Goal: Task Accomplishment & Management: Use online tool/utility

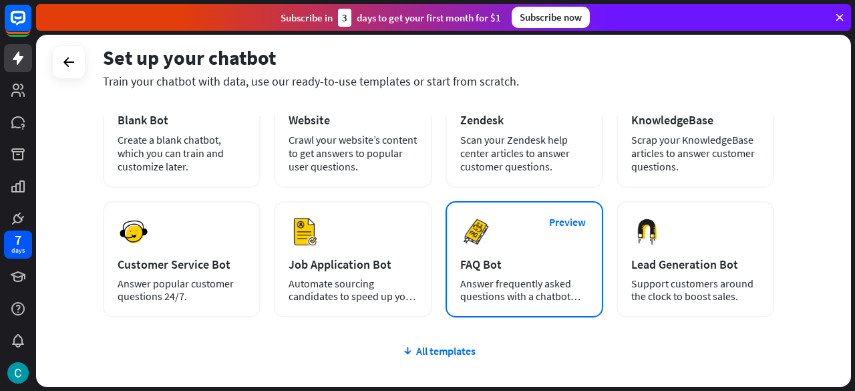
scroll to position [125, 0]
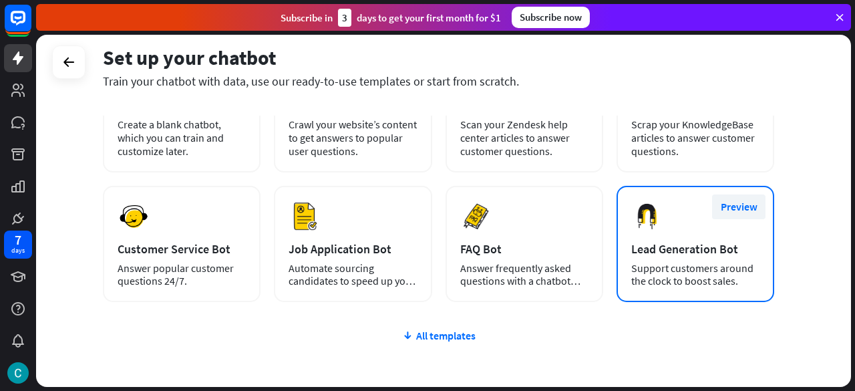
click at [743, 206] on button "Preview" at bounding box center [738, 206] width 53 height 25
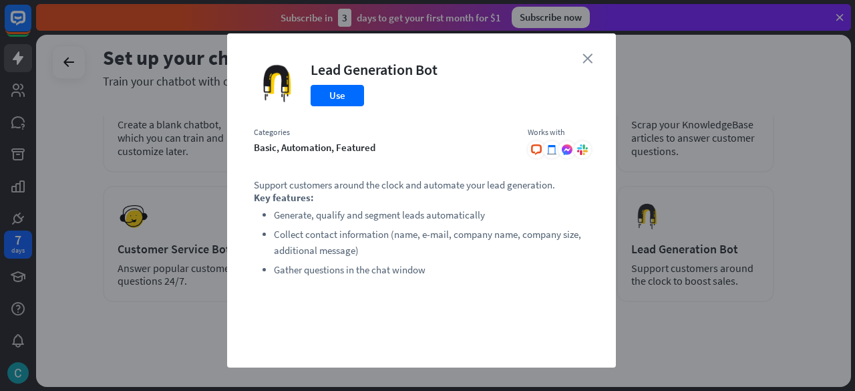
click at [582, 55] on icon "close" at bounding box center [587, 58] width 10 height 10
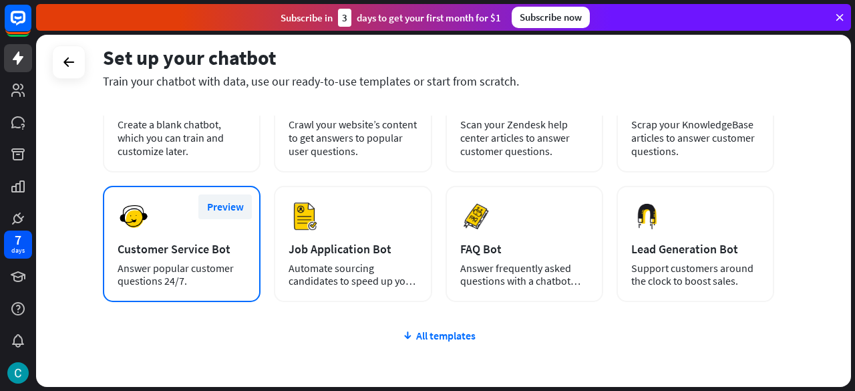
click at [227, 209] on button "Preview" at bounding box center [224, 206] width 53 height 25
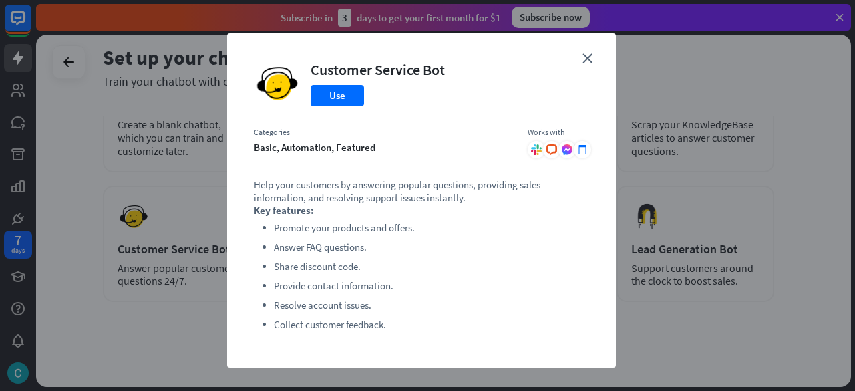
click at [574, 56] on div "close Customer Service Bot Use Categories basic, automation, featured Works wit…" at bounding box center [421, 200] width 389 height 334
click at [343, 94] on button "Use" at bounding box center [336, 95] width 53 height 21
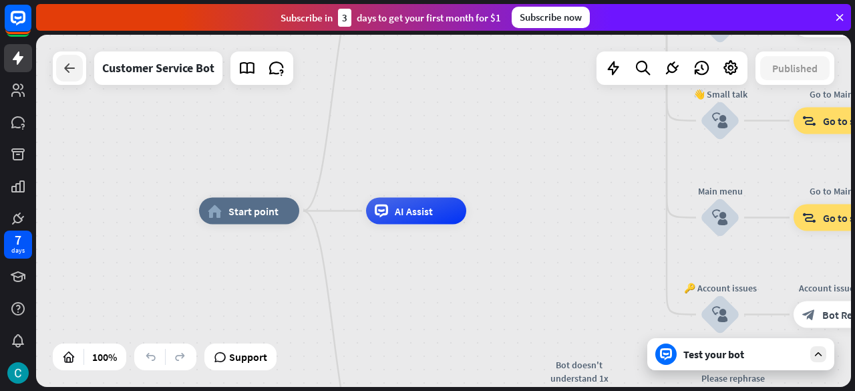
click at [69, 63] on icon at bounding box center [69, 68] width 16 height 16
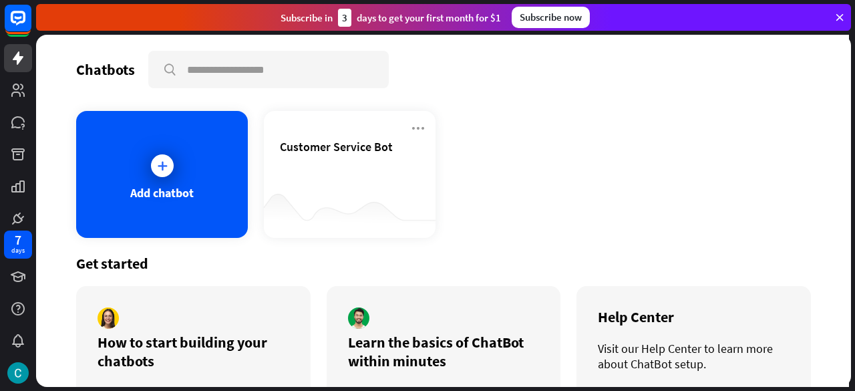
scroll to position [61, 0]
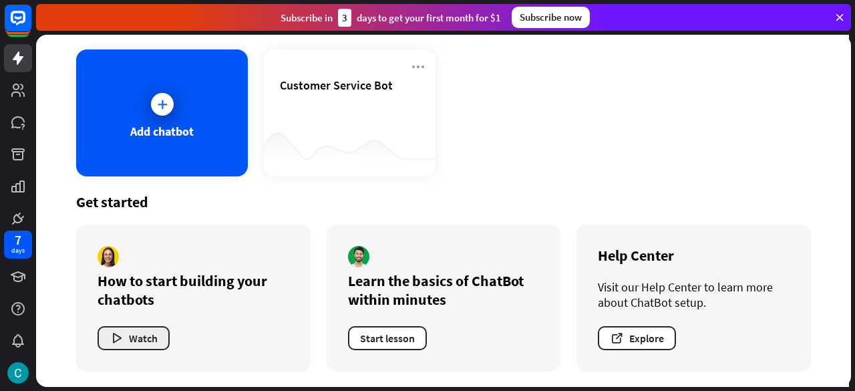
click at [146, 331] on button "Watch" at bounding box center [133, 338] width 72 height 24
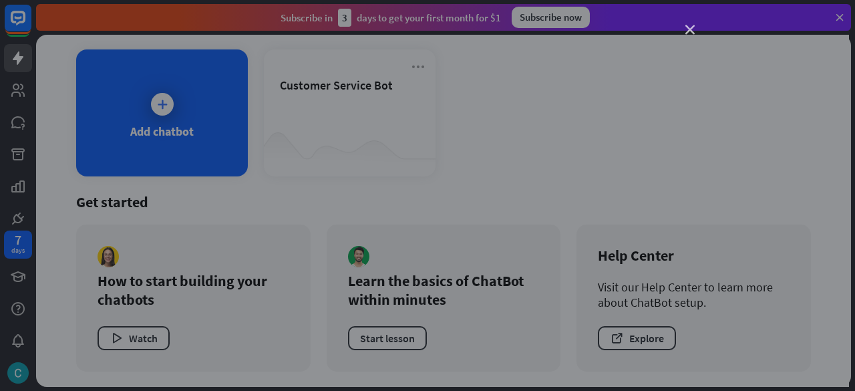
click at [690, 27] on icon "close" at bounding box center [689, 29] width 9 height 9
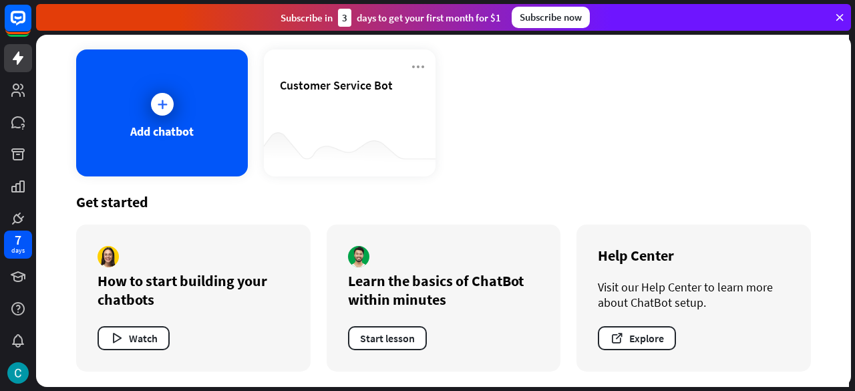
click at [322, 321] on div "How to start building your chatbots Watch Learn the basics of ChatBot within mi…" at bounding box center [443, 297] width 734 height 147
click at [397, 281] on div "Learn the basics of ChatBot within minutes" at bounding box center [444, 289] width 192 height 37
click at [377, 337] on button "Start lesson" at bounding box center [387, 338] width 79 height 24
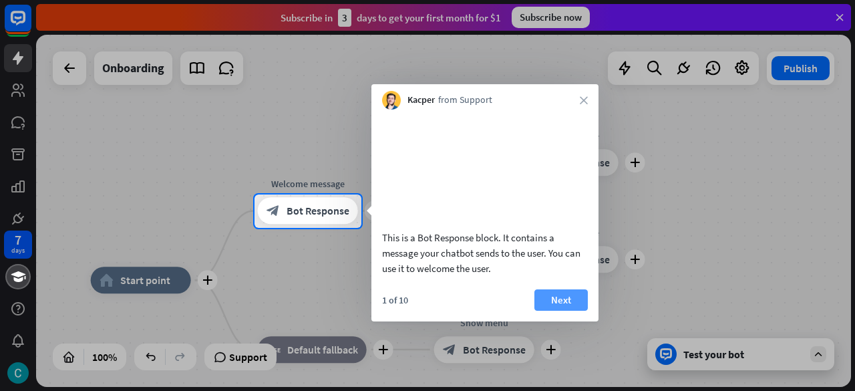
click at [552, 310] on button "Next" at bounding box center [560, 299] width 53 height 21
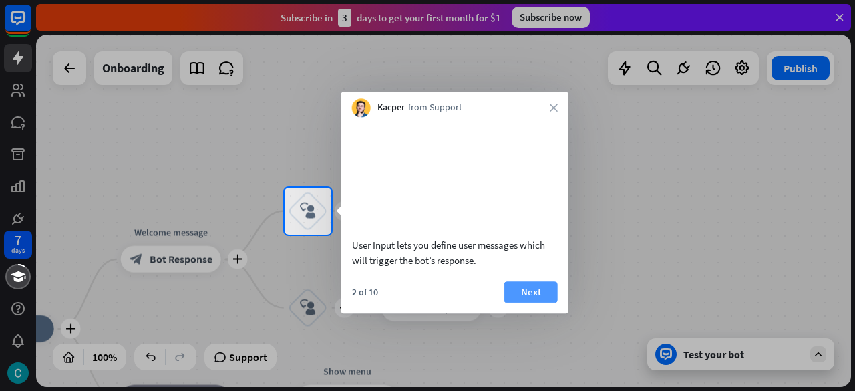
click at [546, 302] on button "Next" at bounding box center [530, 291] width 53 height 21
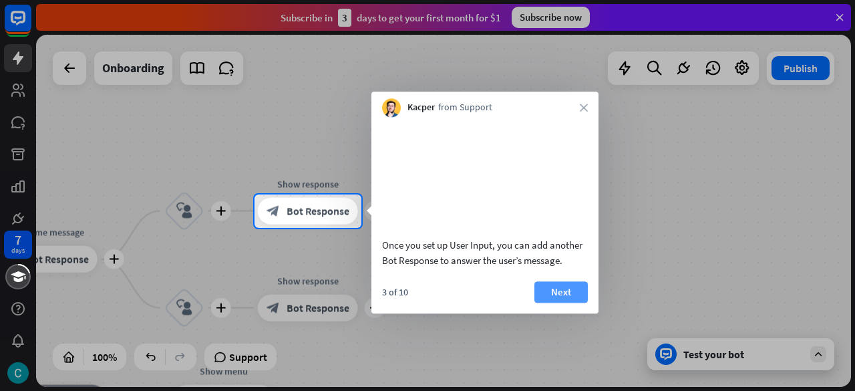
click at [554, 302] on button "Next" at bounding box center [560, 291] width 53 height 21
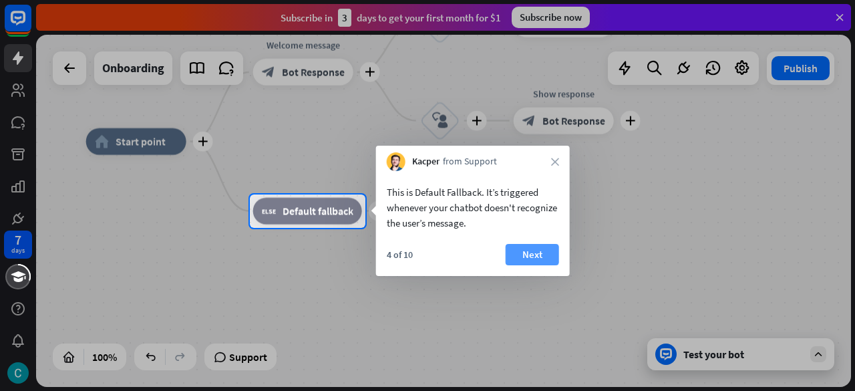
click at [545, 246] on button "Next" at bounding box center [531, 254] width 53 height 21
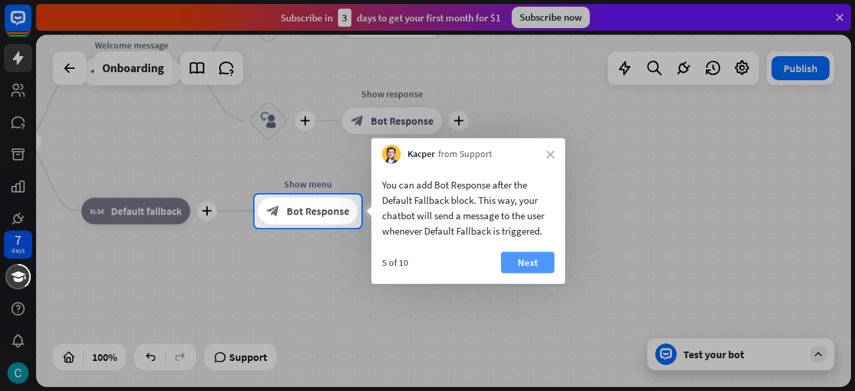
click at [535, 256] on button "Next" at bounding box center [527, 262] width 53 height 21
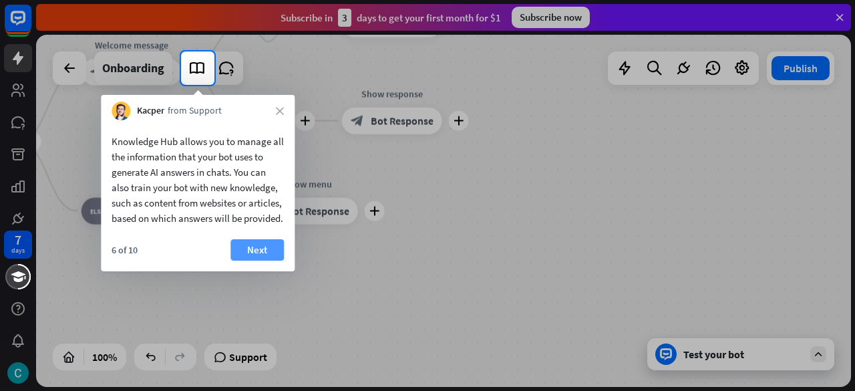
click at [262, 260] on button "Next" at bounding box center [256, 249] width 53 height 21
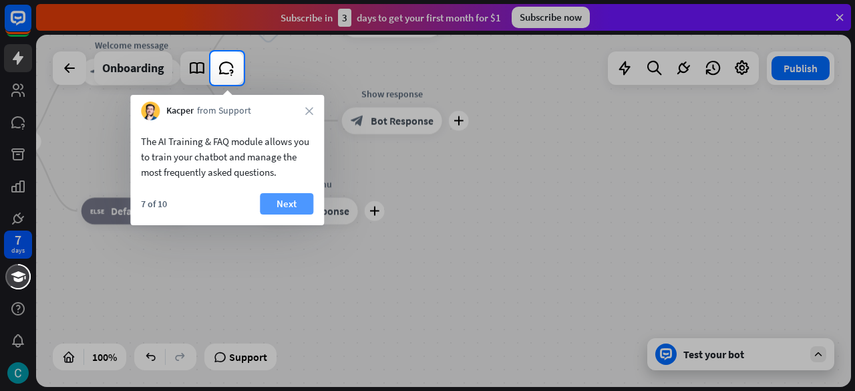
click at [308, 205] on button "Next" at bounding box center [286, 203] width 53 height 21
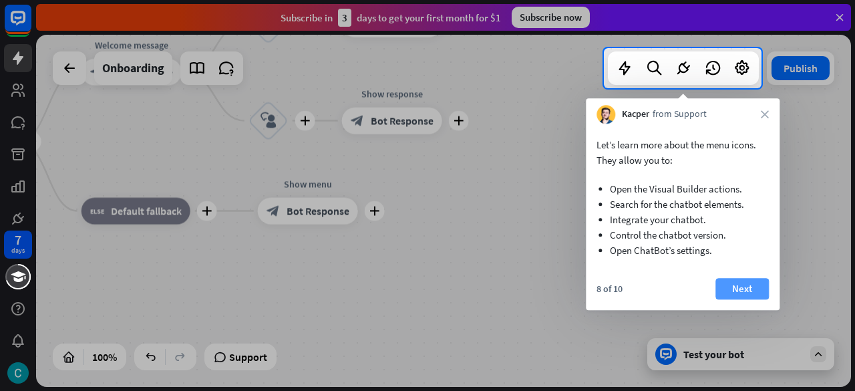
click at [756, 281] on button "Next" at bounding box center [741, 288] width 53 height 21
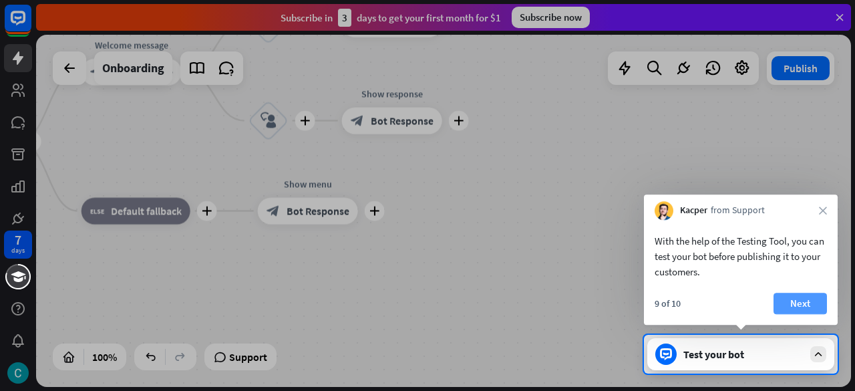
click at [804, 306] on button "Next" at bounding box center [799, 302] width 53 height 21
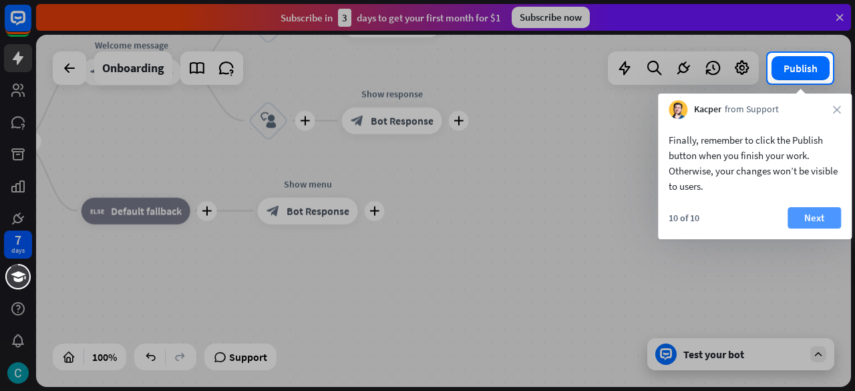
click at [803, 220] on button "Next" at bounding box center [813, 217] width 53 height 21
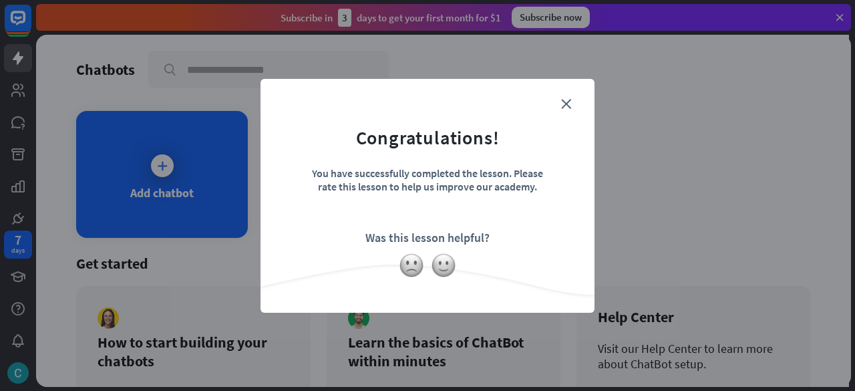
click at [448, 246] on form "Congratulations! You have successfully completed the lesson. Please rate this l…" at bounding box center [427, 175] width 300 height 160
click at [457, 240] on div "Was this lesson helpful?" at bounding box center [427, 237] width 124 height 15
click at [496, 182] on div "You have successfully completed the lesson. Please rate this lesson to help us …" at bounding box center [427, 189] width 234 height 47
click at [569, 105] on icon "close" at bounding box center [566, 104] width 10 height 10
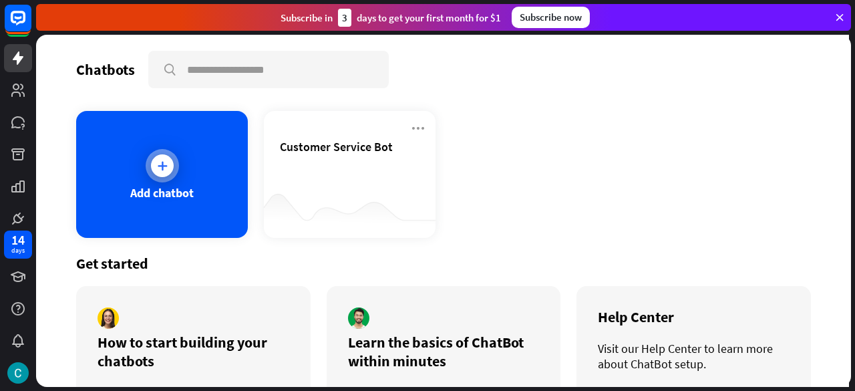
click at [214, 145] on div "Add chatbot" at bounding box center [162, 174] width 172 height 127
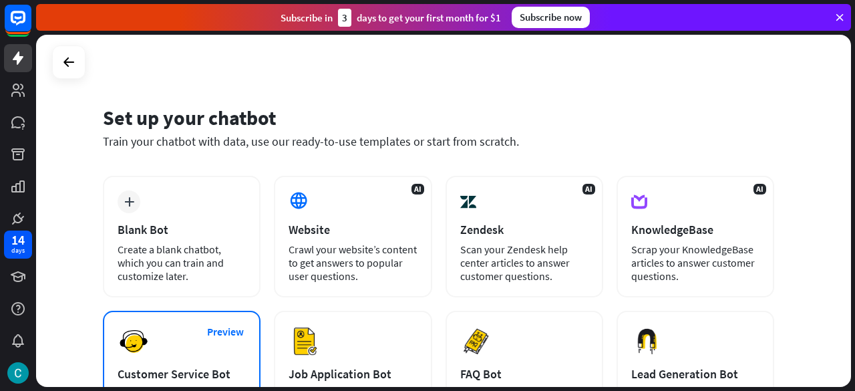
click at [182, 371] on div "Customer Service Bot" at bounding box center [182, 373] width 128 height 15
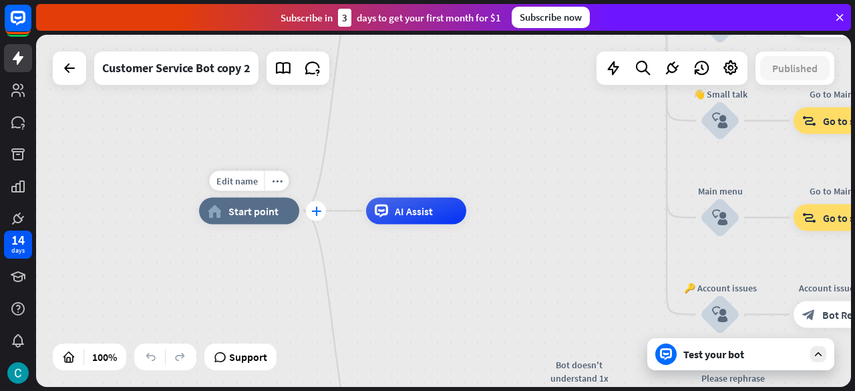
click at [319, 206] on icon "plus" at bounding box center [316, 210] width 10 height 9
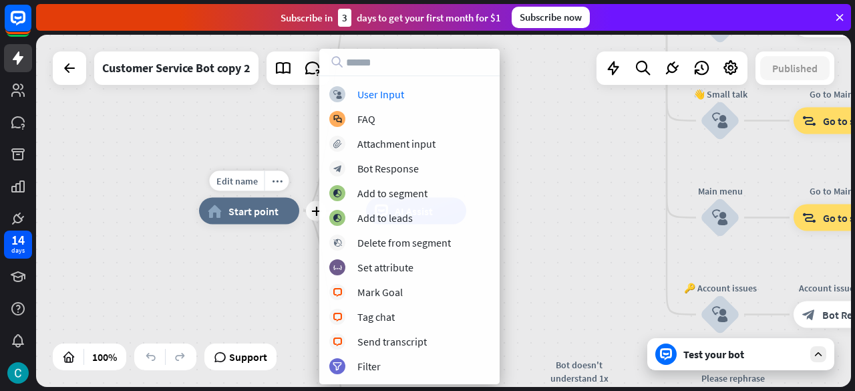
click at [274, 202] on div "home_2 Start point" at bounding box center [249, 211] width 100 height 27
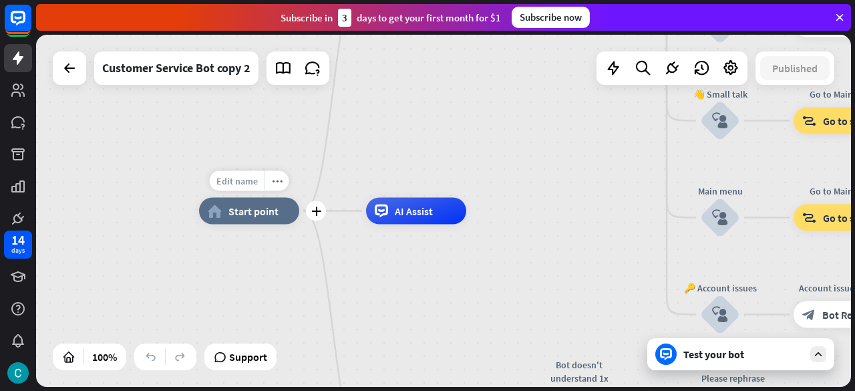
click at [251, 186] on div "Edit name" at bounding box center [237, 181] width 55 height 20
type input "**********"
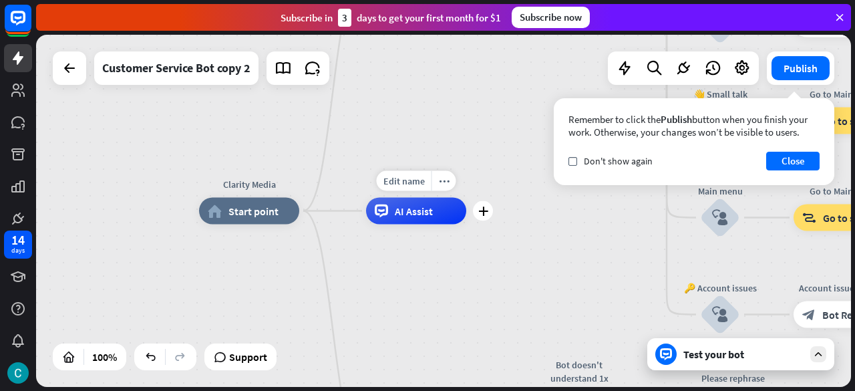
click at [421, 214] on span "AI Assist" at bounding box center [414, 210] width 38 height 13
click at [444, 177] on icon "more_horiz" at bounding box center [444, 181] width 11 height 10
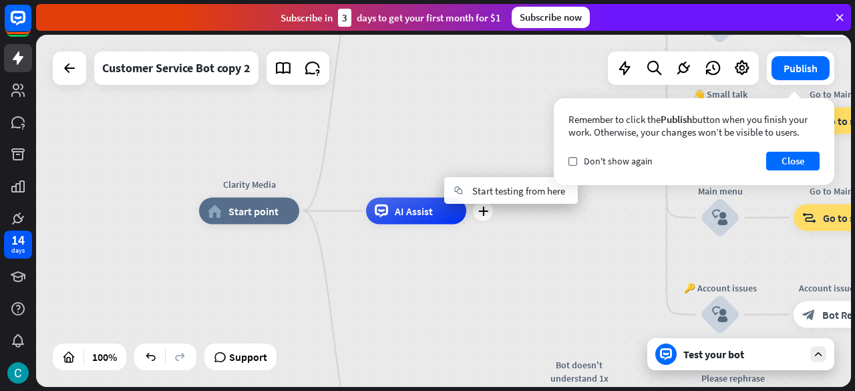
click at [417, 204] on span "AI Assist" at bounding box center [414, 210] width 38 height 13
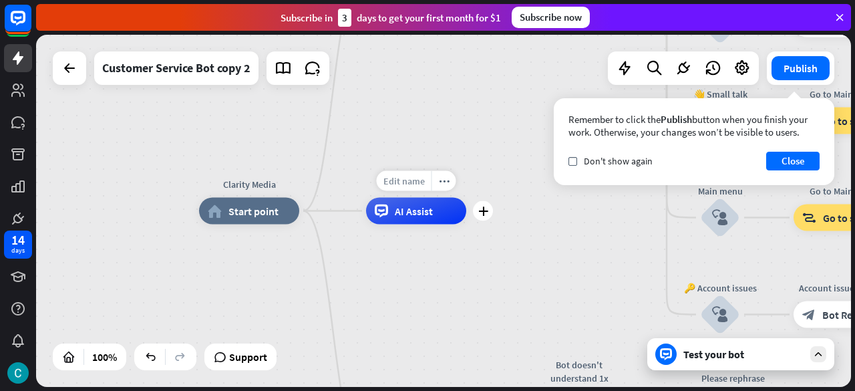
click at [409, 184] on span "Edit name" at bounding box center [403, 181] width 41 height 12
type input "*******"
click at [795, 160] on button "Close" at bounding box center [792, 161] width 53 height 19
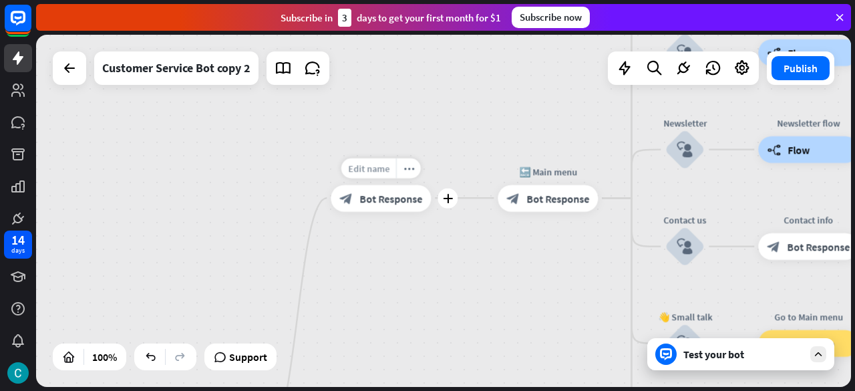
click at [375, 172] on span "Edit name" at bounding box center [368, 168] width 41 height 12
type input "*"
type input "**********"
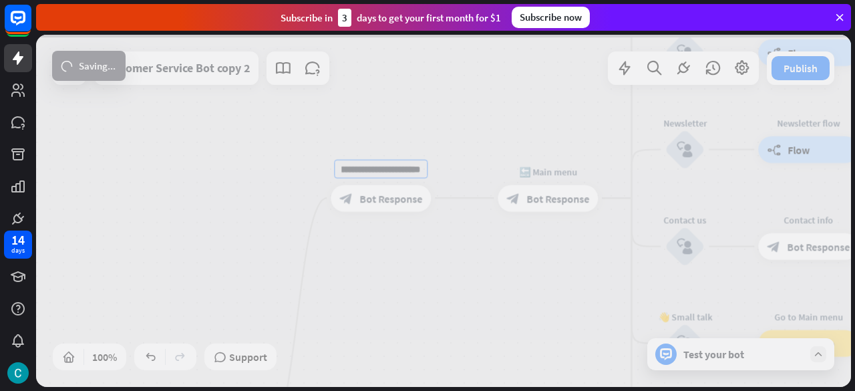
scroll to position [0, 0]
click at [451, 208] on div "**********" at bounding box center [443, 211] width 815 height 352
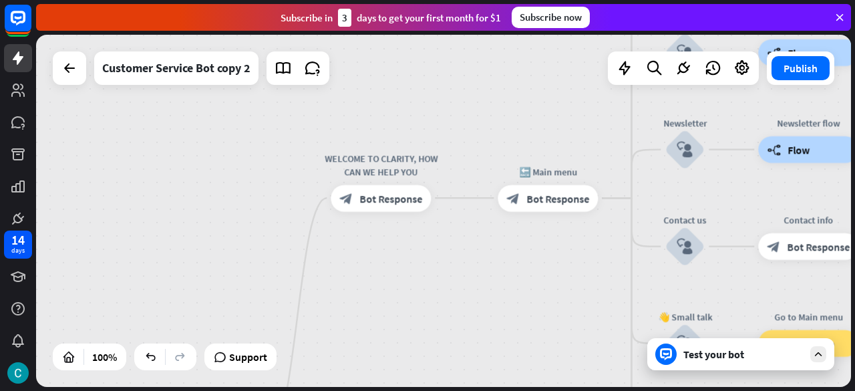
click at [418, 186] on div "block_bot_response Bot Response" at bounding box center [381, 197] width 100 height 27
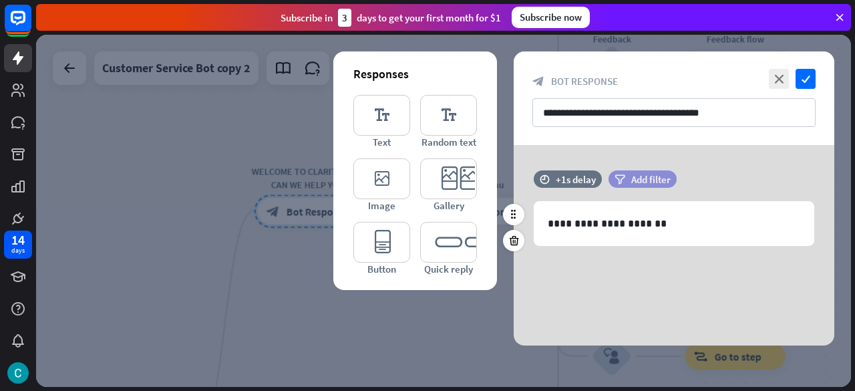
click at [641, 176] on span "Add filter" at bounding box center [650, 179] width 39 height 13
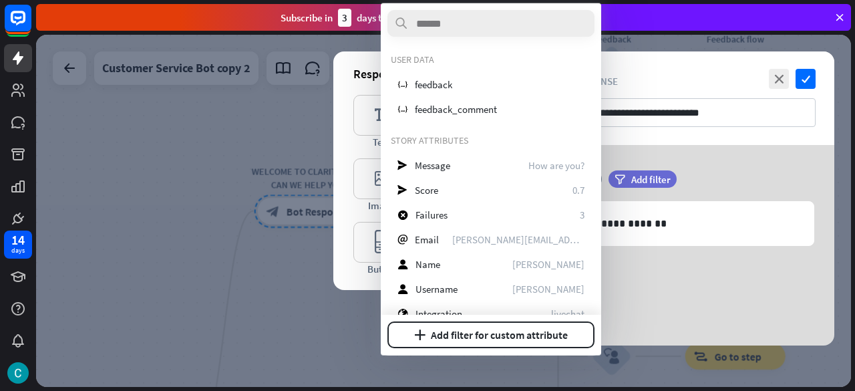
click at [535, 38] on div at bounding box center [491, 23] width 220 height 40
click at [811, 83] on icon "check" at bounding box center [805, 79] width 20 height 20
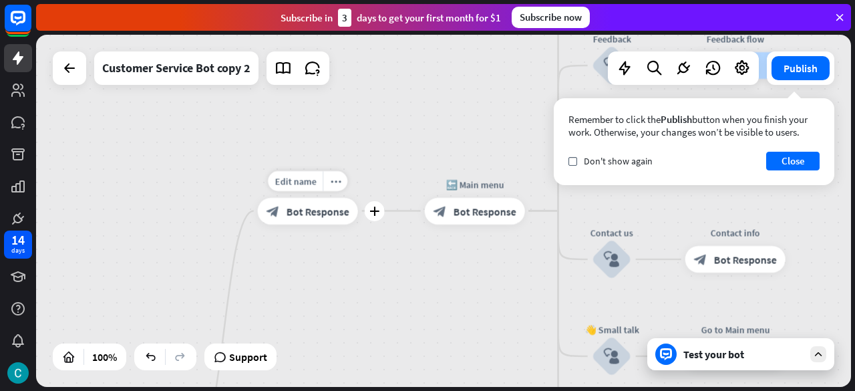
click at [312, 210] on span "Bot Response" at bounding box center [317, 210] width 63 height 13
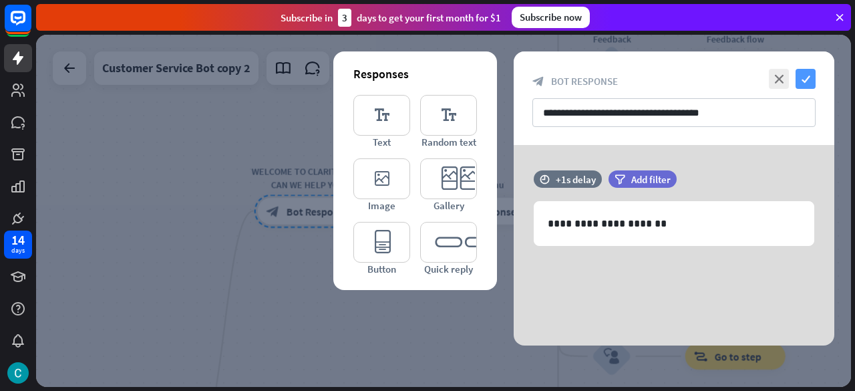
click at [811, 87] on icon "check" at bounding box center [805, 79] width 20 height 20
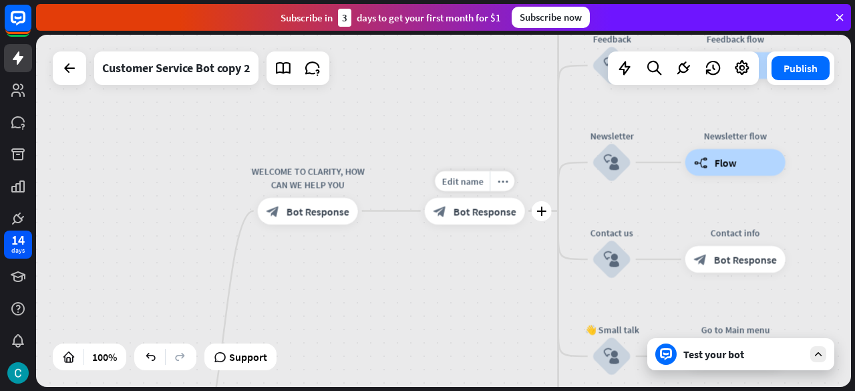
click at [471, 213] on span "Bot Response" at bounding box center [484, 210] width 63 height 13
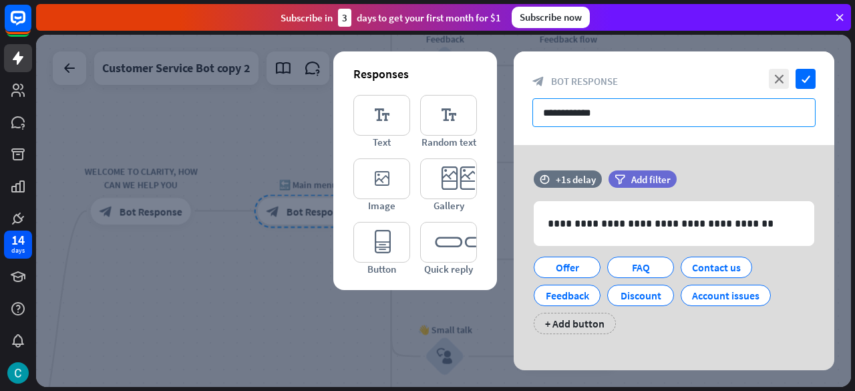
click at [605, 115] on input "**********" at bounding box center [673, 112] width 283 height 29
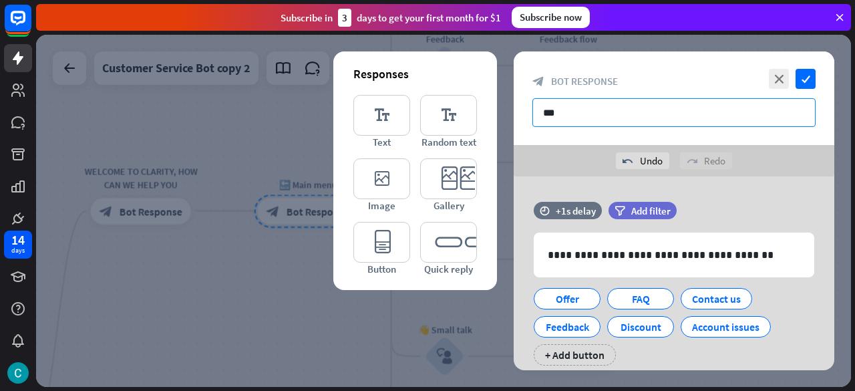
type input "**"
type input "*"
type input "**********"
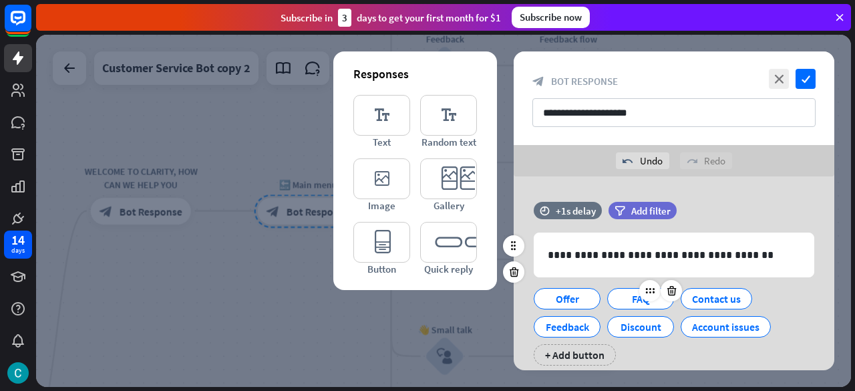
click at [628, 302] on div "FAQ" at bounding box center [640, 298] width 44 height 20
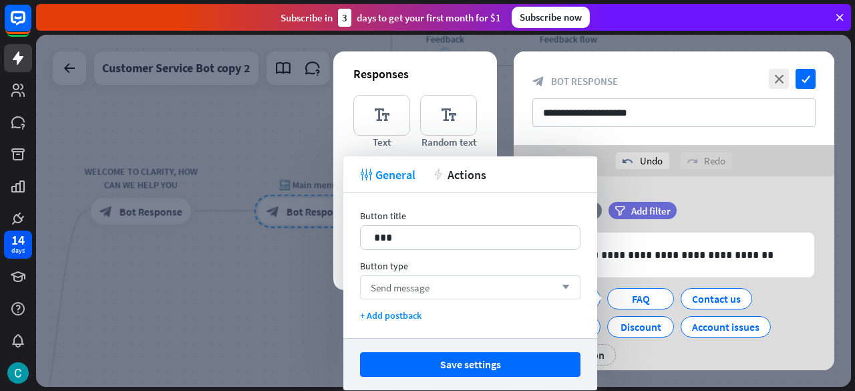
click at [564, 281] on div "Send message arrow_down" at bounding box center [470, 287] width 220 height 24
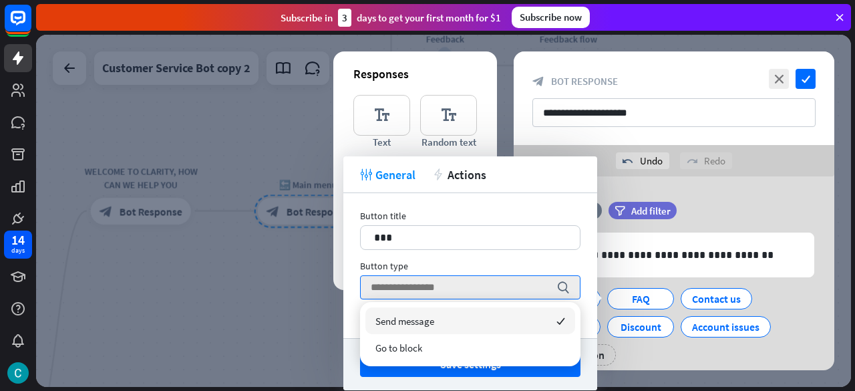
click at [433, 318] on span "Send message" at bounding box center [404, 320] width 59 height 13
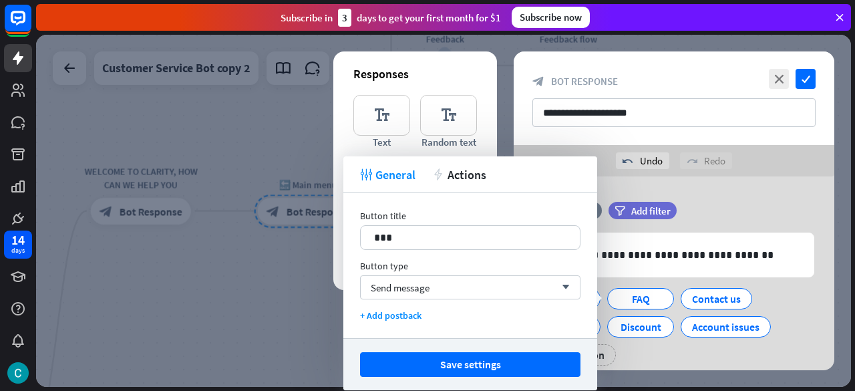
click at [777, 292] on div "Offer FAQ Contact us Feedback Discount Account issues + Add button" at bounding box center [670, 323] width 280 height 84
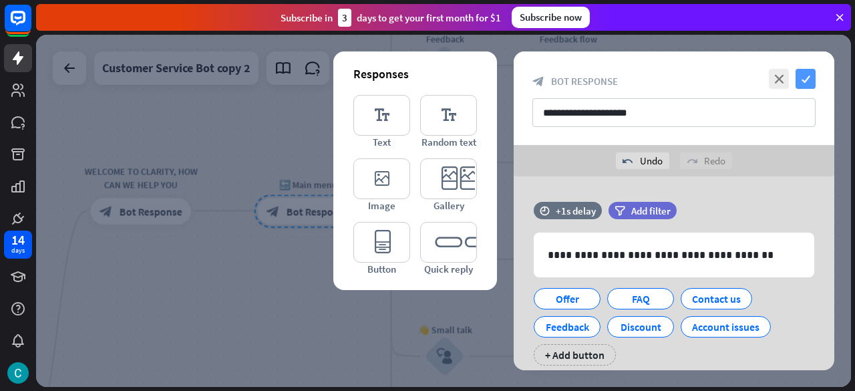
click at [807, 77] on icon "check" at bounding box center [805, 79] width 20 height 20
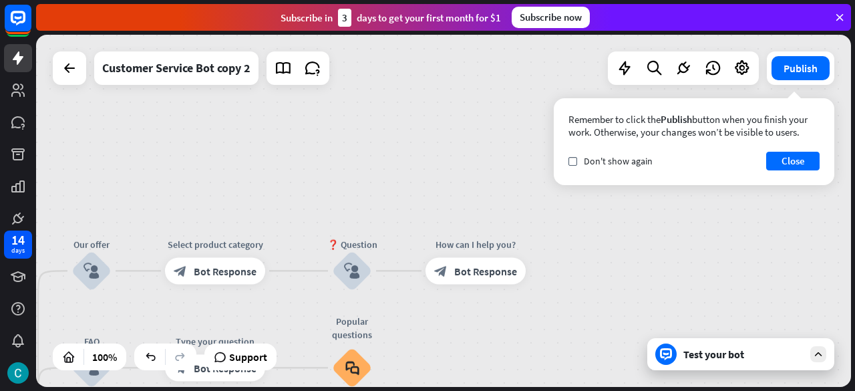
click at [722, 349] on div "Test your bot" at bounding box center [743, 353] width 120 height 13
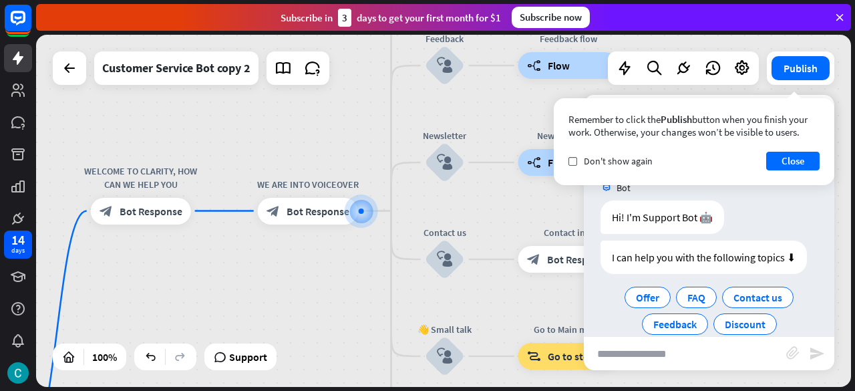
scroll to position [47, 0]
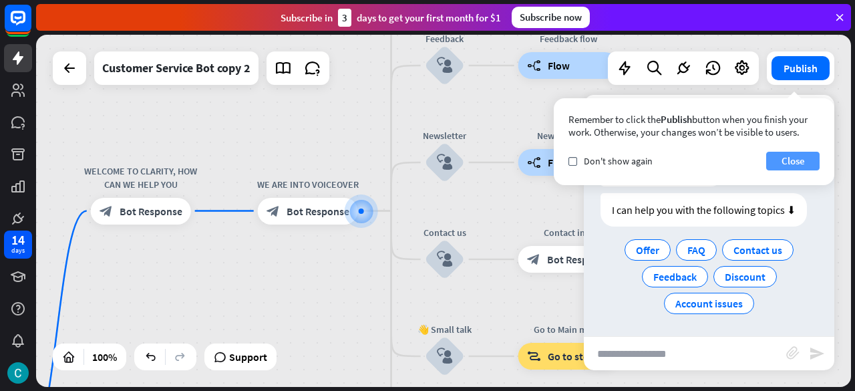
click at [796, 160] on button "Close" at bounding box center [792, 161] width 53 height 19
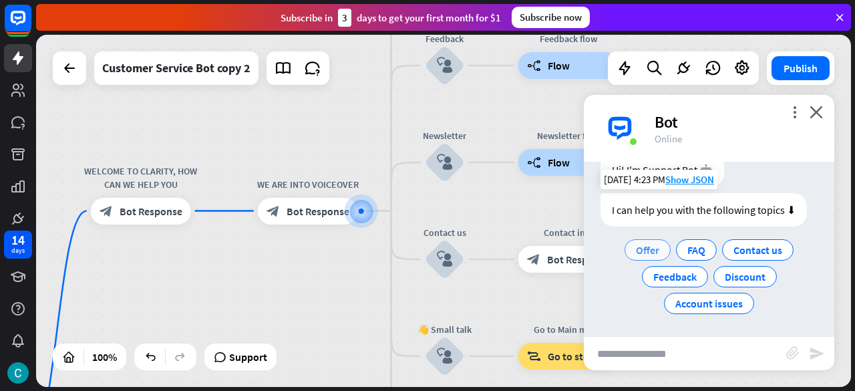
click at [656, 255] on div "Offer" at bounding box center [647, 249] width 46 height 21
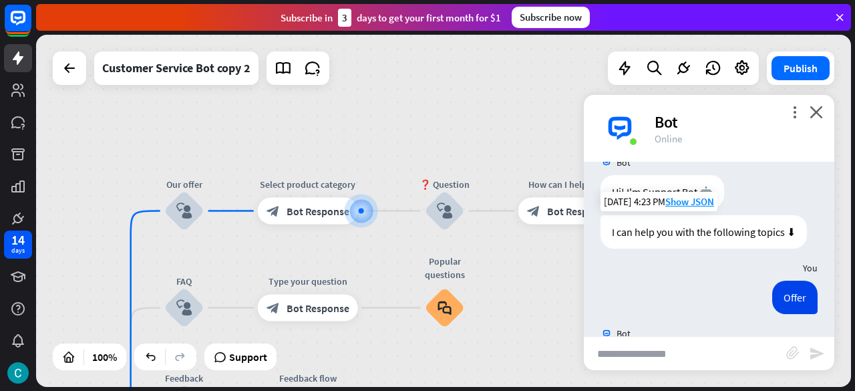
scroll to position [25, 0]
click at [789, 232] on div "I can help you with the following topics ⬇" at bounding box center [703, 231] width 206 height 33
click at [755, 238] on div "I can help you with the following topics ⬇" at bounding box center [703, 231] width 206 height 33
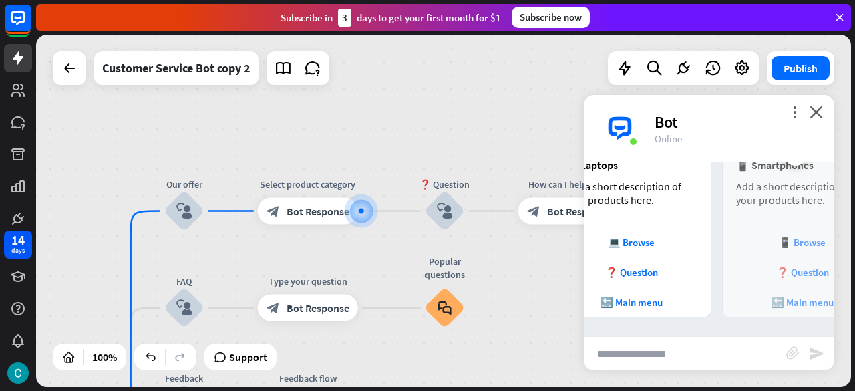
scroll to position [0, 0]
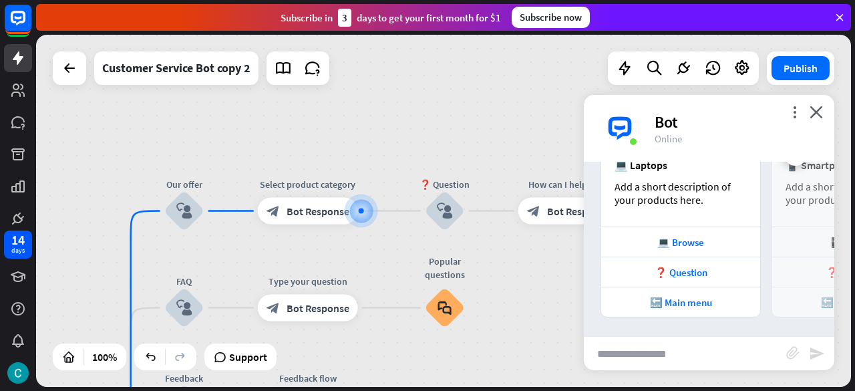
click at [664, 363] on input "text" at bounding box center [685, 353] width 202 height 33
type input "**********"
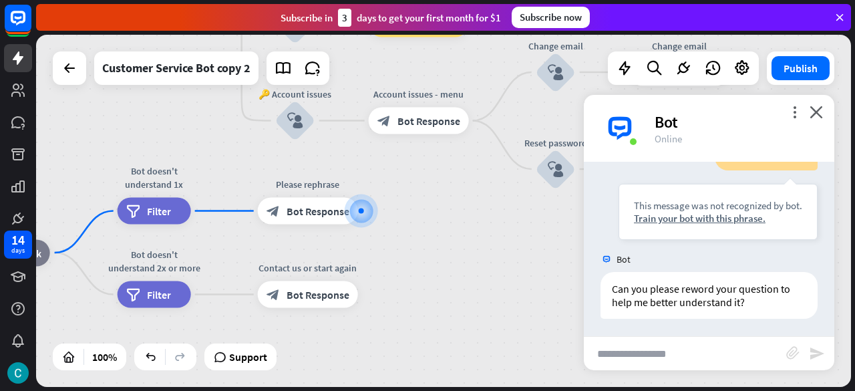
scroll to position [549, 0]
click at [711, 219] on div "Train your bot with this phrase." at bounding box center [718, 216] width 168 height 13
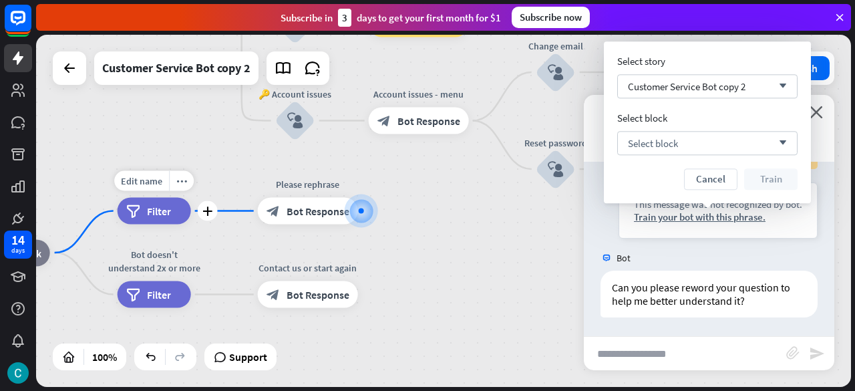
click at [118, 198] on div "Edit name more_horiz plus Bot doesn't understand 1x filter Filter" at bounding box center [154, 211] width 73 height 27
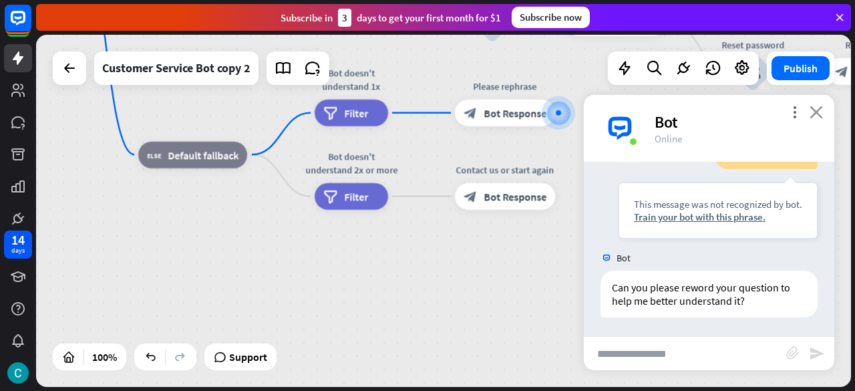
click at [819, 111] on icon "close" at bounding box center [815, 111] width 13 height 13
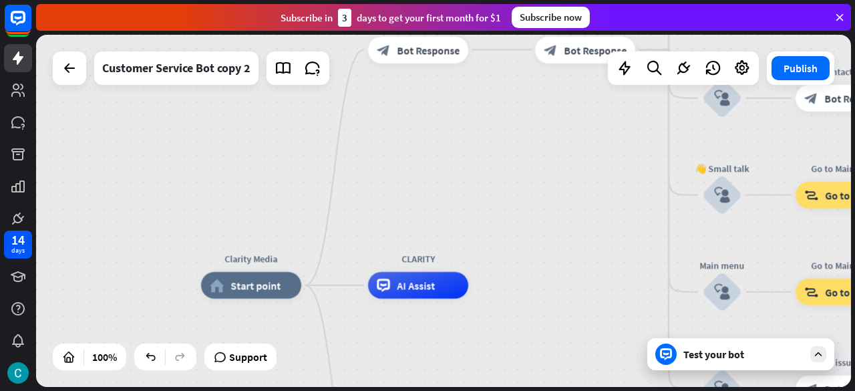
click at [418, 295] on div "AI Assist" at bounding box center [418, 285] width 100 height 27
click at [489, 289] on icon "plus" at bounding box center [485, 284] width 10 height 9
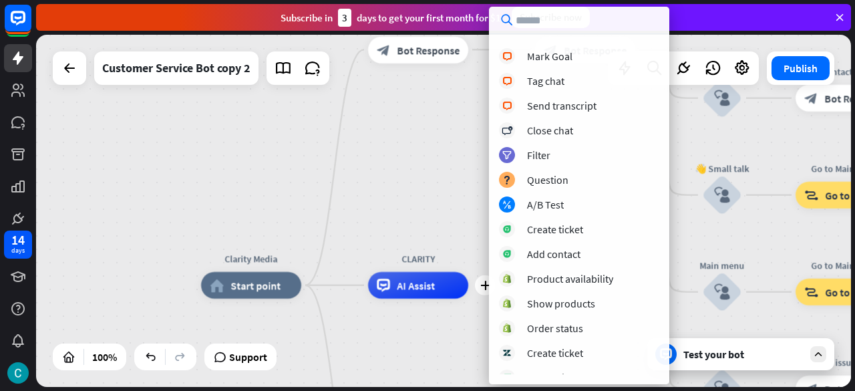
scroll to position [328, 0]
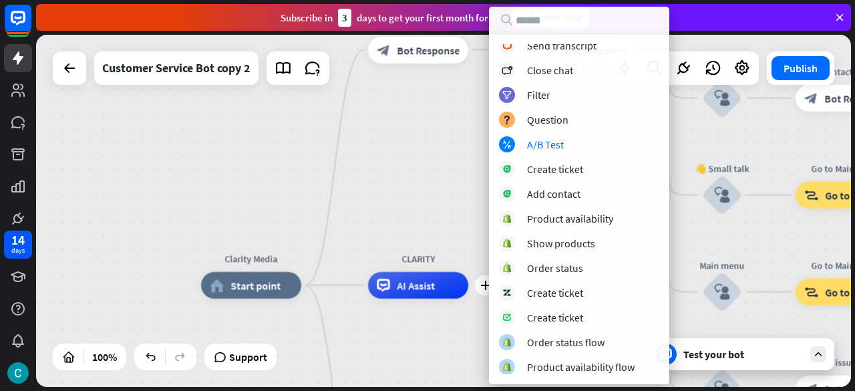
click at [386, 196] on div "Clarity Media home_2 Start point WELCOME TO CLARITY, HOW CAN WE HELP YOU block_…" at bounding box center [443, 211] width 815 height 352
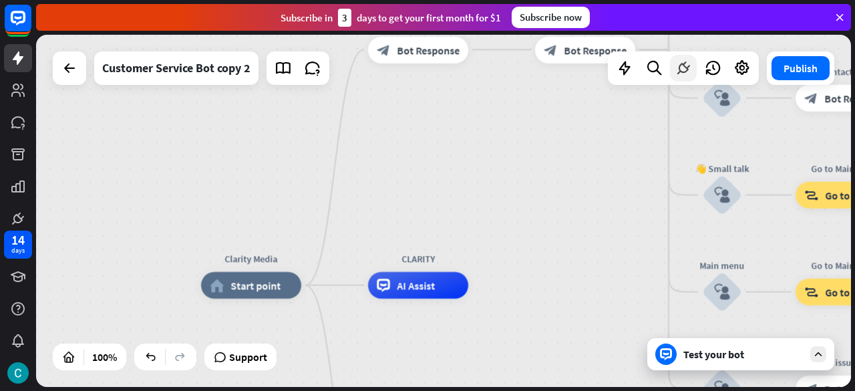
click at [682, 70] on icon at bounding box center [682, 67] width 17 height 17
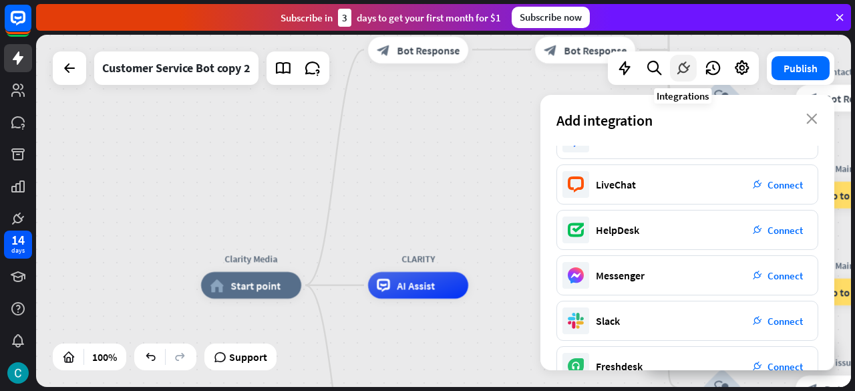
scroll to position [0, 0]
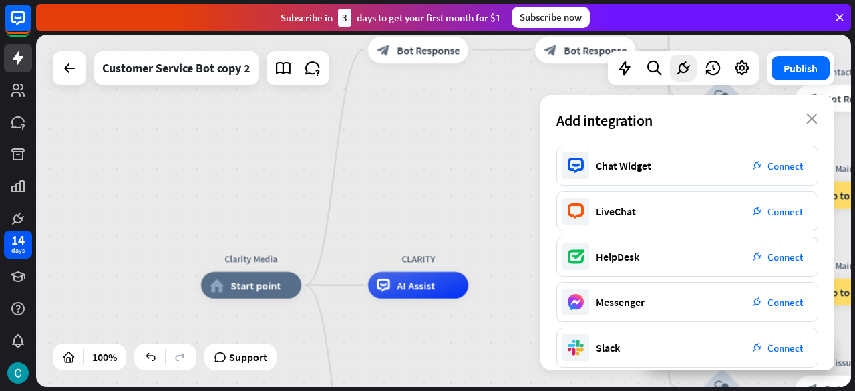
click at [742, 21] on div "Edit name more_horiz plus block_user_input" at bounding box center [722, 1] width 40 height 40
click at [808, 114] on icon "close" at bounding box center [811, 119] width 11 height 11
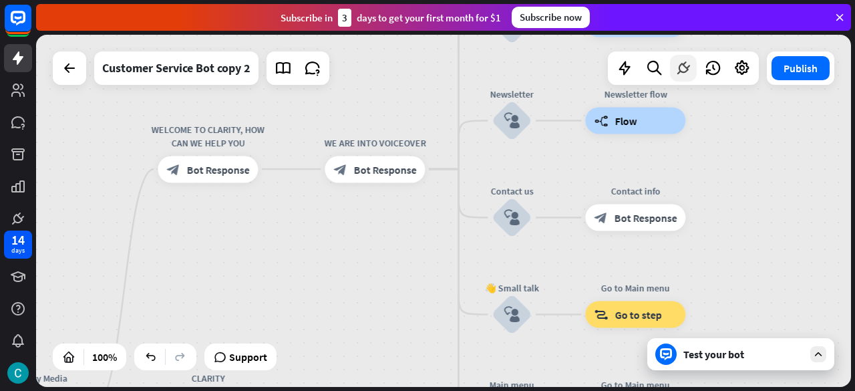
click at [684, 69] on icon at bounding box center [682, 67] width 17 height 17
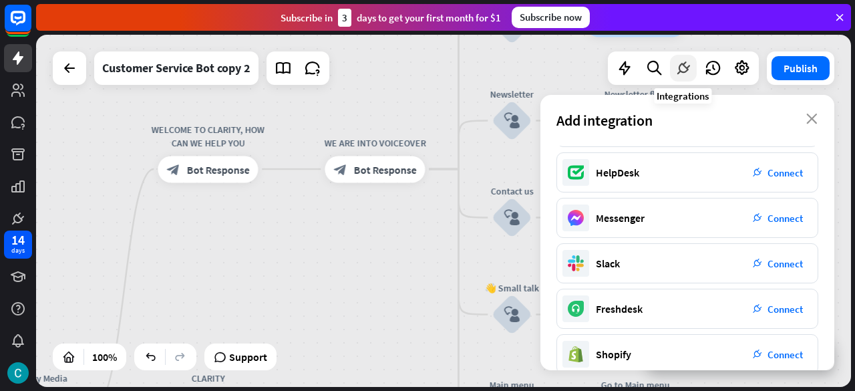
scroll to position [82, 0]
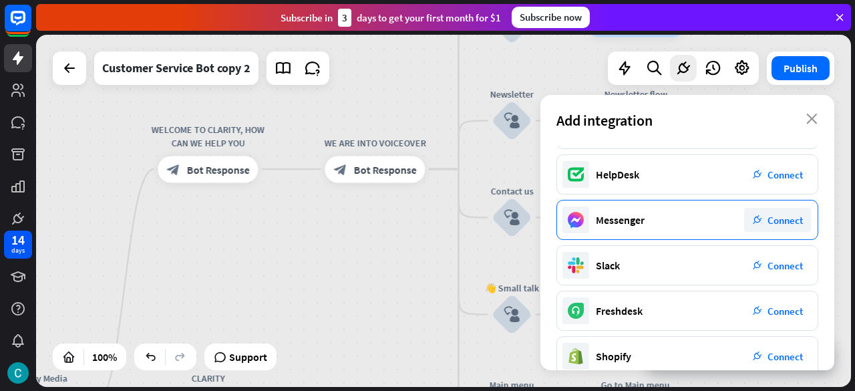
click at [795, 216] on span "Connect" at bounding box center [784, 220] width 35 height 13
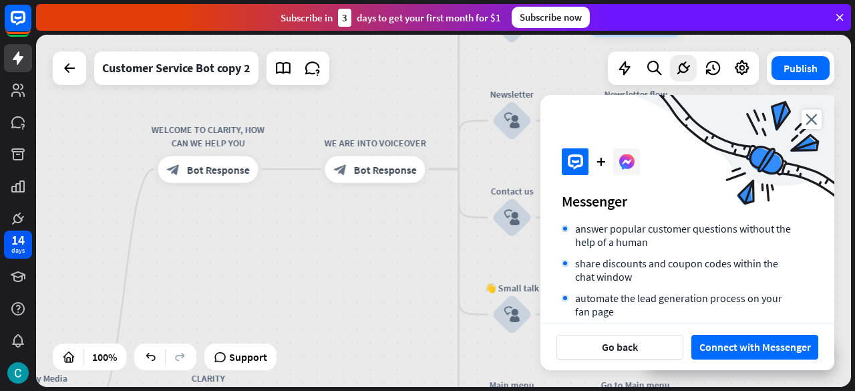
scroll to position [174, 0]
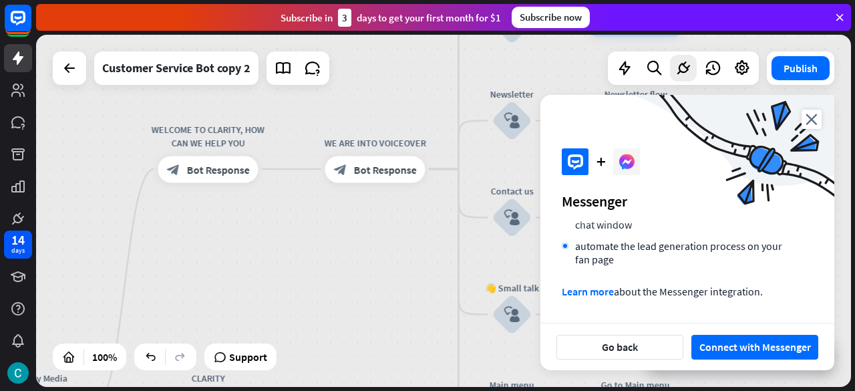
click at [119, 156] on div "Clarity Media home_2 Start point WELCOME TO CLARITY, HOW CAN WE HELP YOU block_…" at bounding box center [443, 211] width 815 height 352
click at [428, 88] on div "Clarity Media home_2 Start point WELCOME TO CLARITY, HOW CAN WE HELP YOU block_…" at bounding box center [443, 211] width 815 height 352
click at [807, 110] on icon "close" at bounding box center [811, 119] width 20 height 19
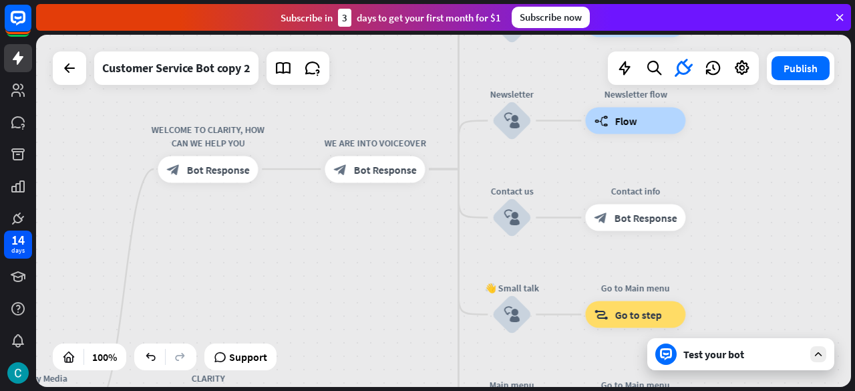
click at [807, 109] on icon "close" at bounding box center [811, 98] width 20 height 19
